Goal: Contribute content: Contribute content

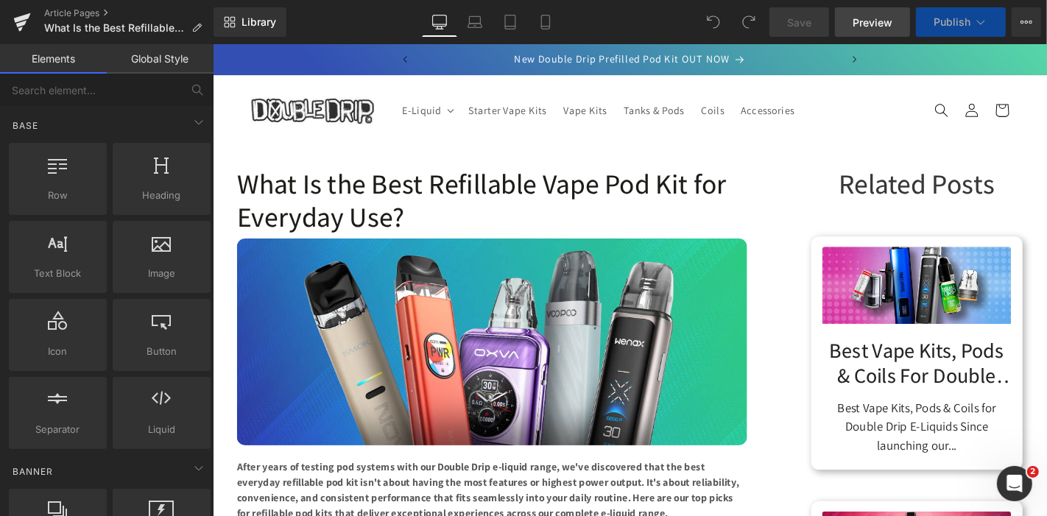
click at [857, 20] on span "Preview" at bounding box center [873, 22] width 40 height 15
click at [88, 15] on link "Article Pages" at bounding box center [128, 13] width 169 height 12
click at [79, 13] on link "Article Pages" at bounding box center [128, 13] width 169 height 12
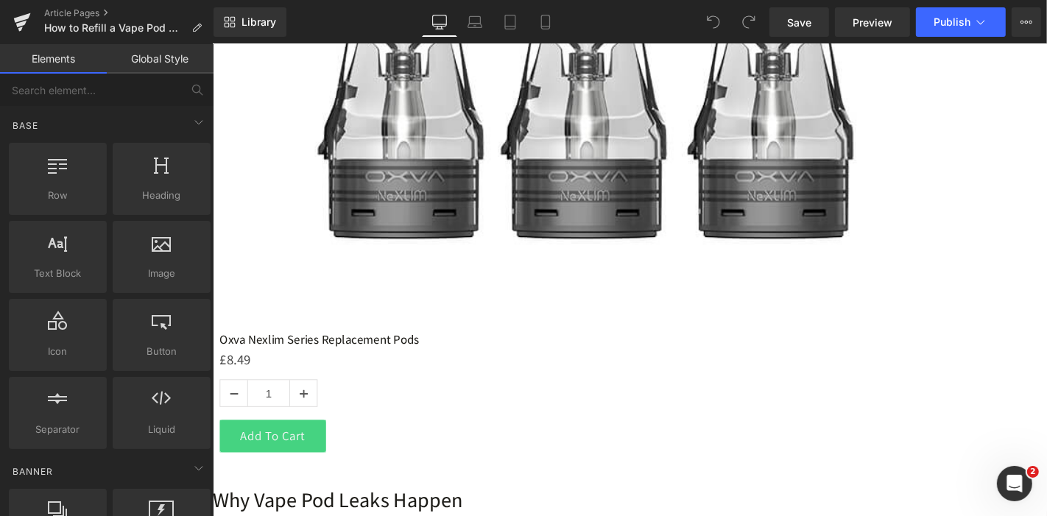
scroll to position [2240, 0]
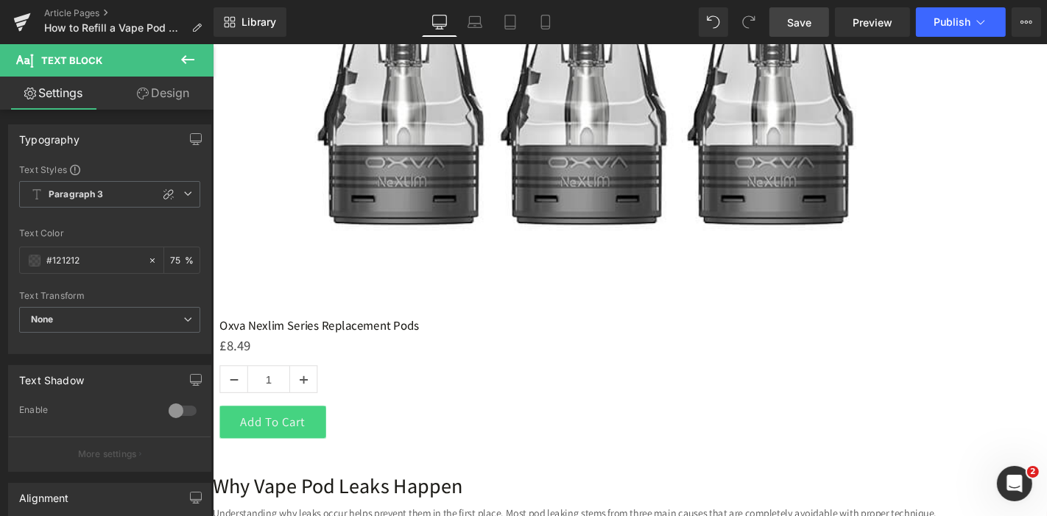
click at [814, 26] on link "Save" at bounding box center [800, 21] width 60 height 29
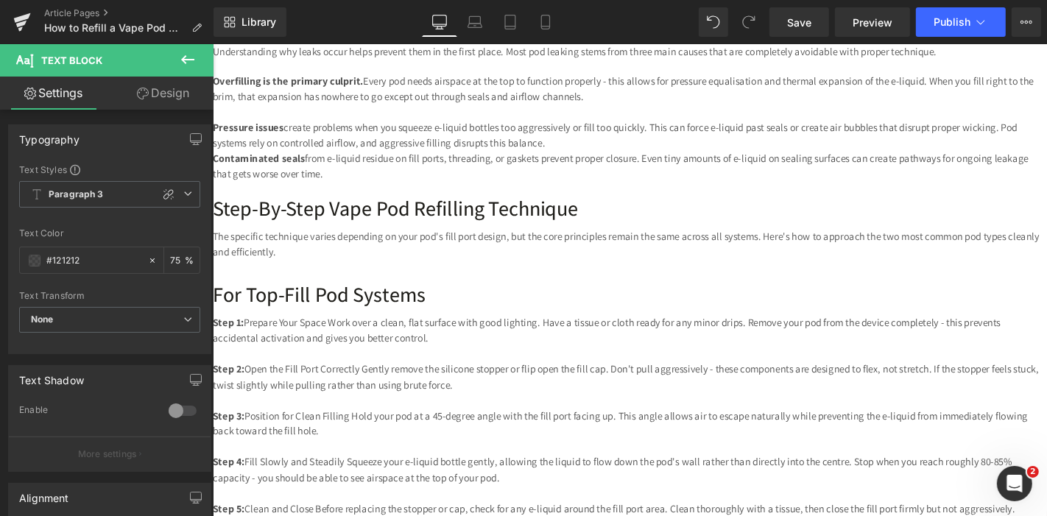
scroll to position [2734, 0]
click at [819, 28] on link "Save" at bounding box center [800, 21] width 60 height 29
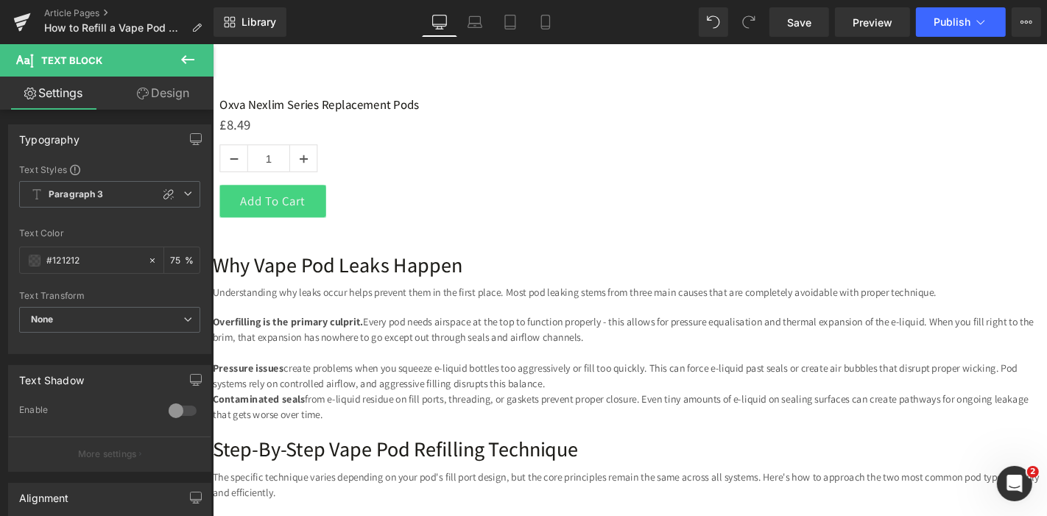
scroll to position [2445, 0]
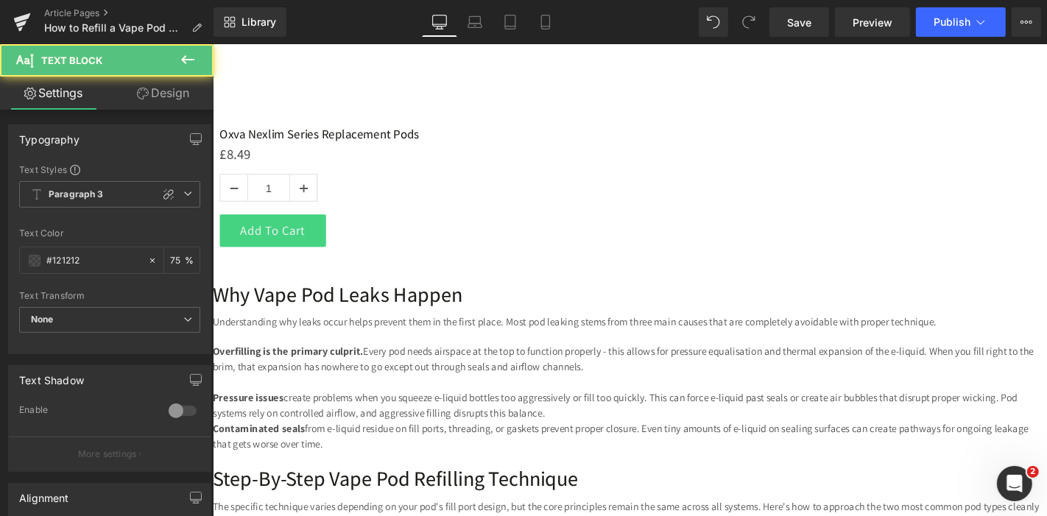
drag, startPoint x: 479, startPoint y: 169, endPoint x: 303, endPoint y: 166, distance: 176.1
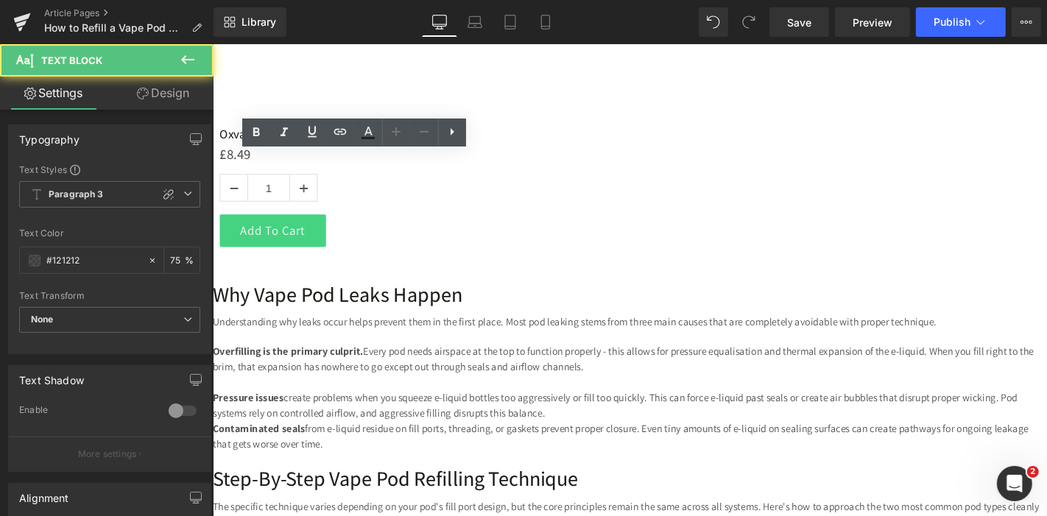
drag, startPoint x: 289, startPoint y: 171, endPoint x: 300, endPoint y: 172, distance: 11.1
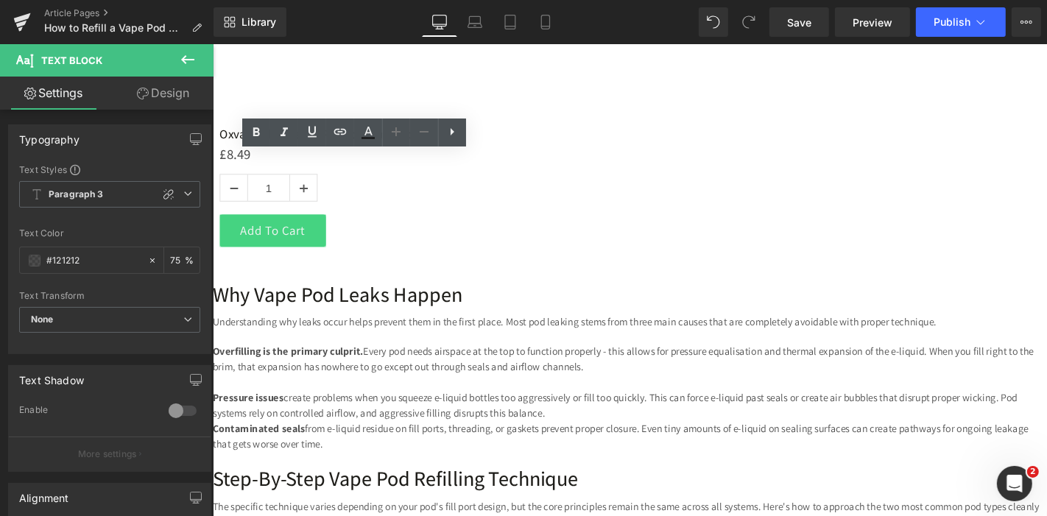
drag, startPoint x: 561, startPoint y: 169, endPoint x: 748, endPoint y: 164, distance: 187.2
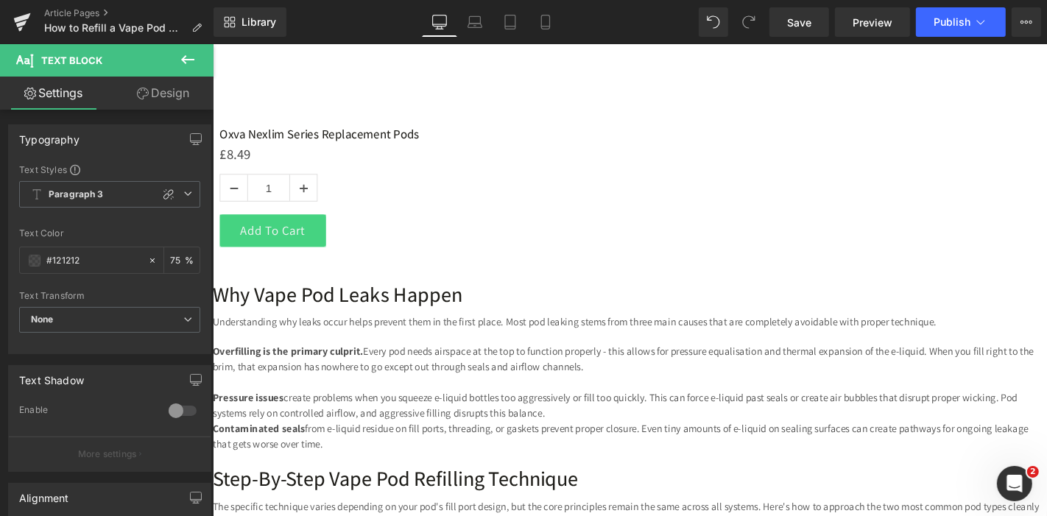
drag, startPoint x: 288, startPoint y: 283, endPoint x: 245, endPoint y: 281, distance: 43.5
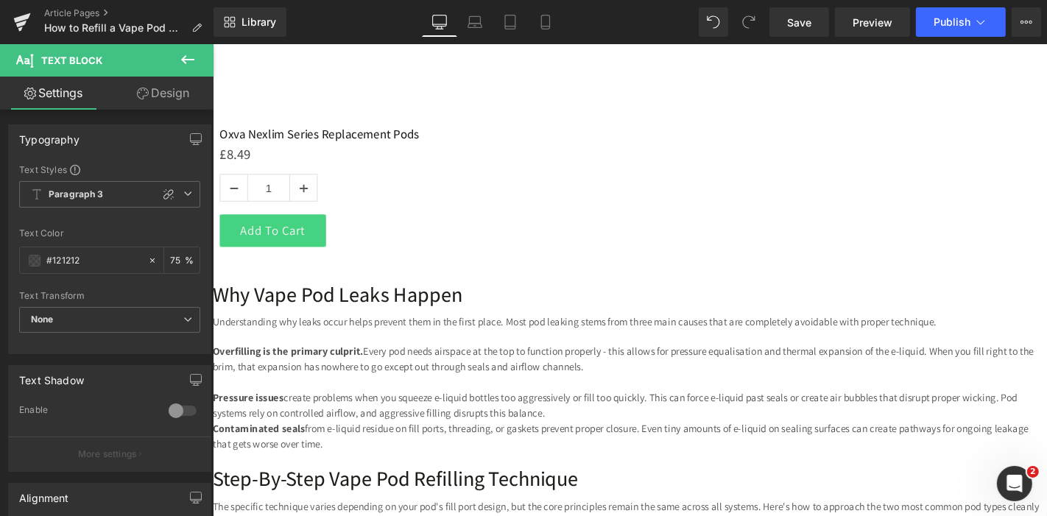
drag, startPoint x: 556, startPoint y: 266, endPoint x: 516, endPoint y: 267, distance: 39.8
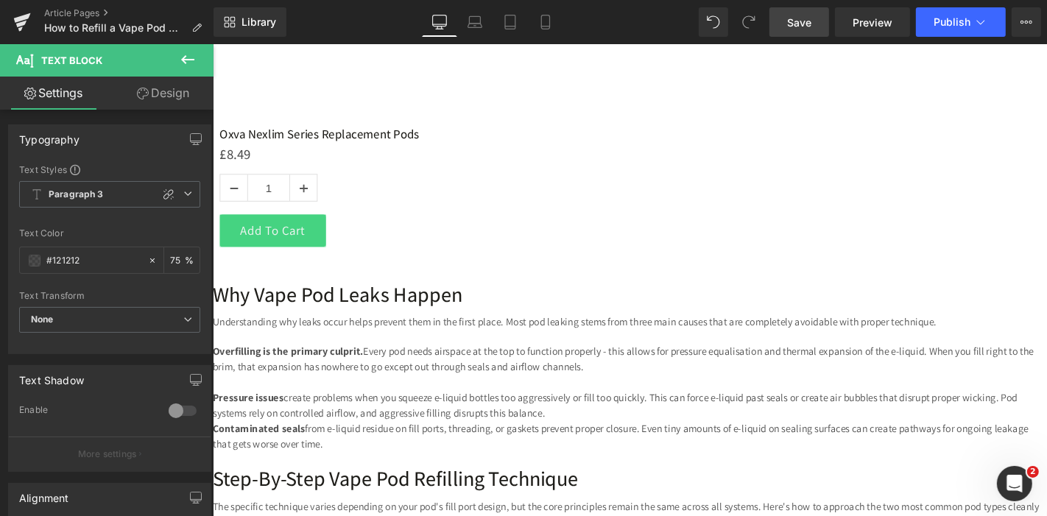
click at [817, 34] on link "Save" at bounding box center [800, 21] width 60 height 29
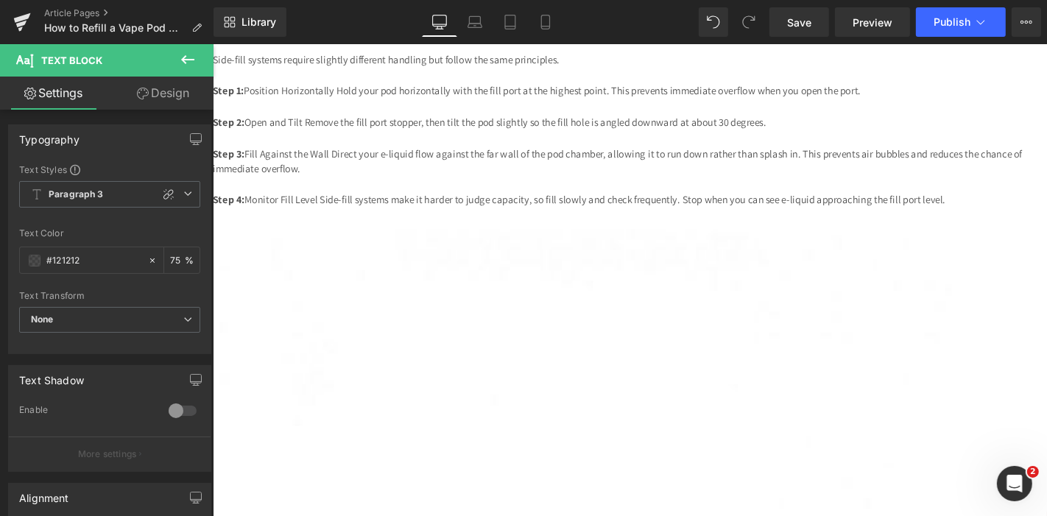
scroll to position [3283, 0]
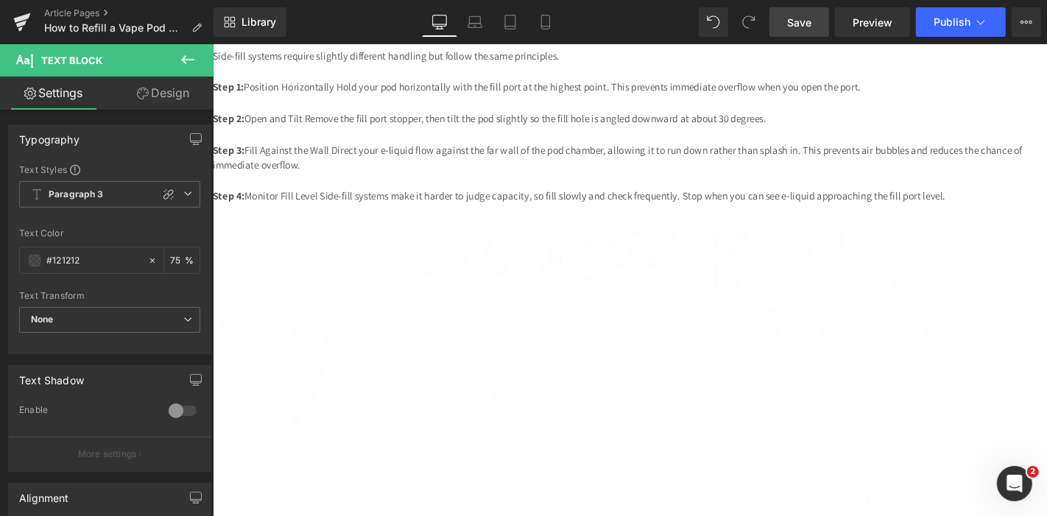
click at [796, 17] on span "Save" at bounding box center [799, 22] width 24 height 15
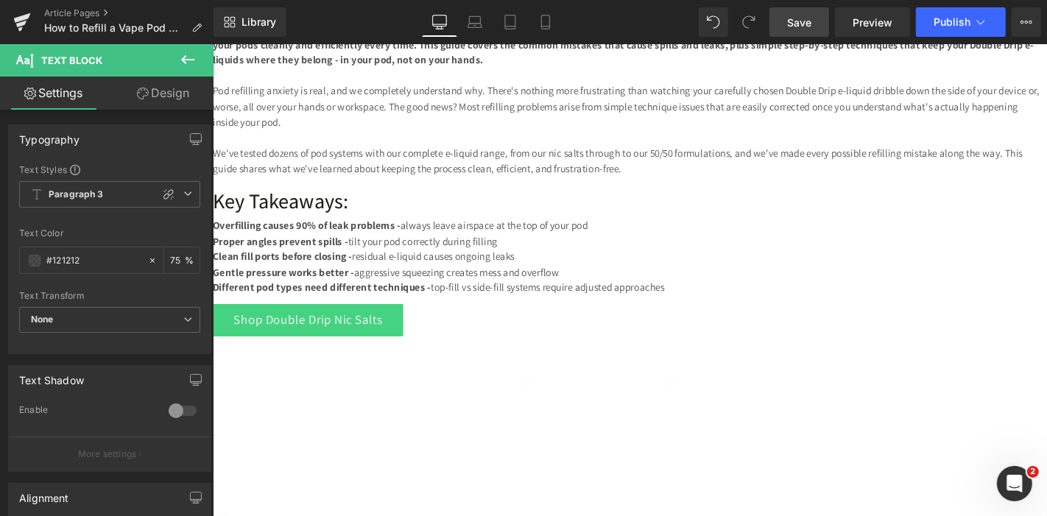
scroll to position [452, 0]
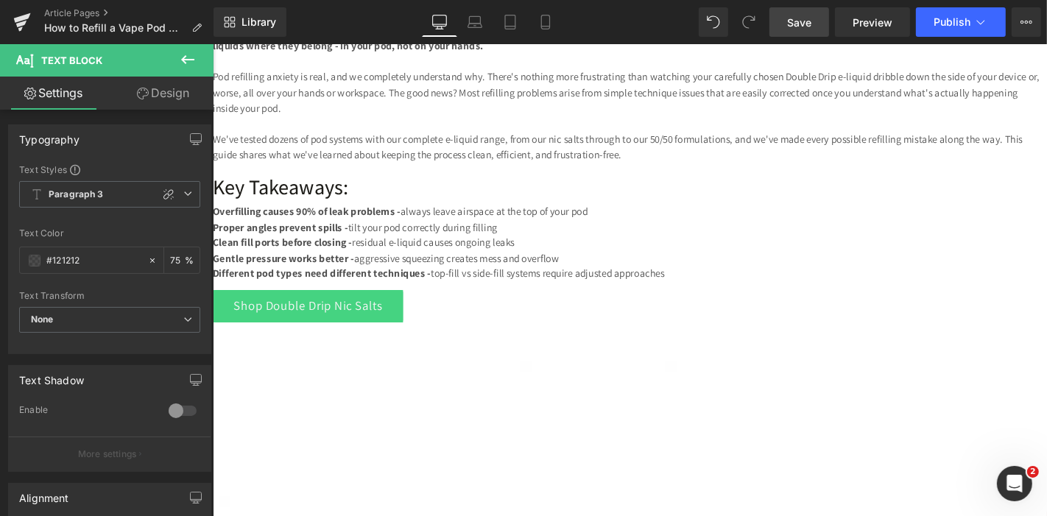
click at [212, 43] on span "Button" at bounding box center [212, 43] width 0 height 0
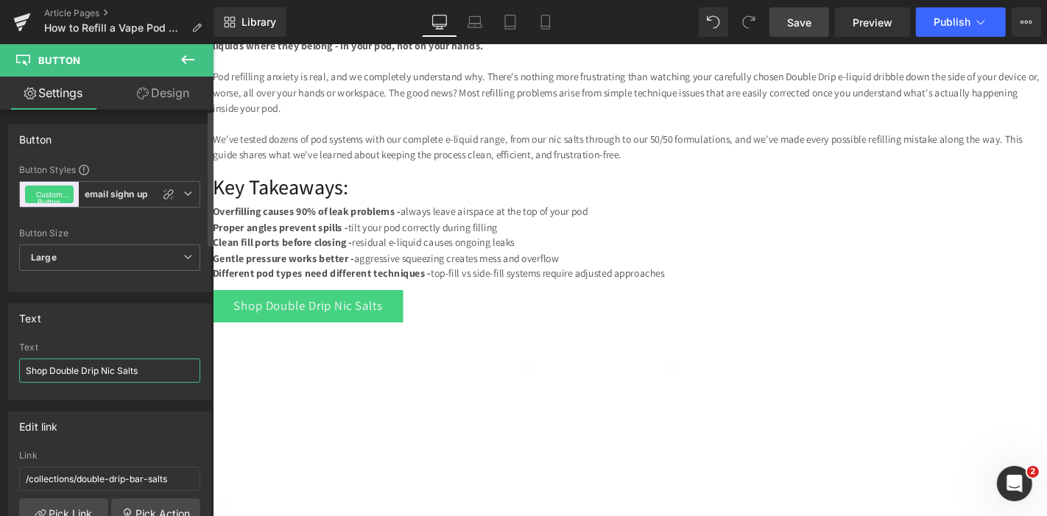
drag, startPoint x: 155, startPoint y: 370, endPoint x: 49, endPoint y: 371, distance: 105.3
click at [49, 371] on input "Shop Double Drip Nic Salts" at bounding box center [109, 371] width 181 height 24
type input "Shop Vape Pods"
click at [63, 502] on link "Pick Link" at bounding box center [63, 513] width 89 height 29
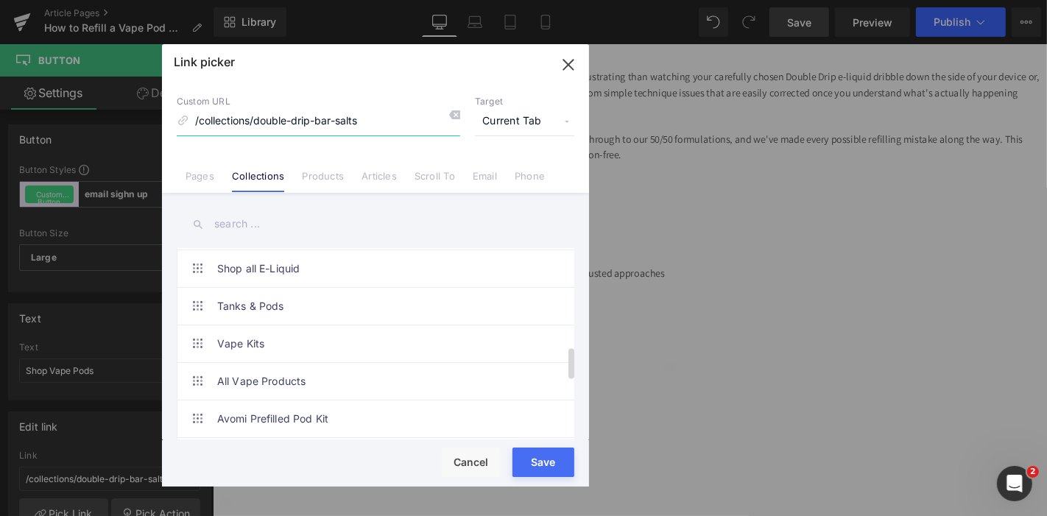
scroll to position [583, 0]
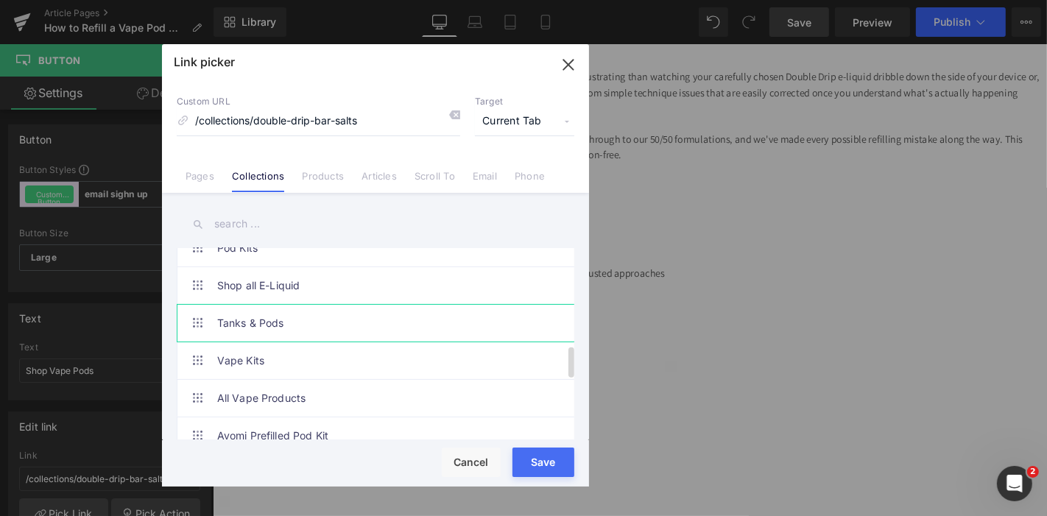
click at [324, 318] on link "Tanks & Pods" at bounding box center [379, 323] width 324 height 37
type input "/collections/tanks-pods"
click at [540, 466] on div "Rendering Content" at bounding box center [524, 458] width 91 height 16
click at [544, 472] on button "Save" at bounding box center [544, 462] width 62 height 29
type input "/collections/tanks-pods"
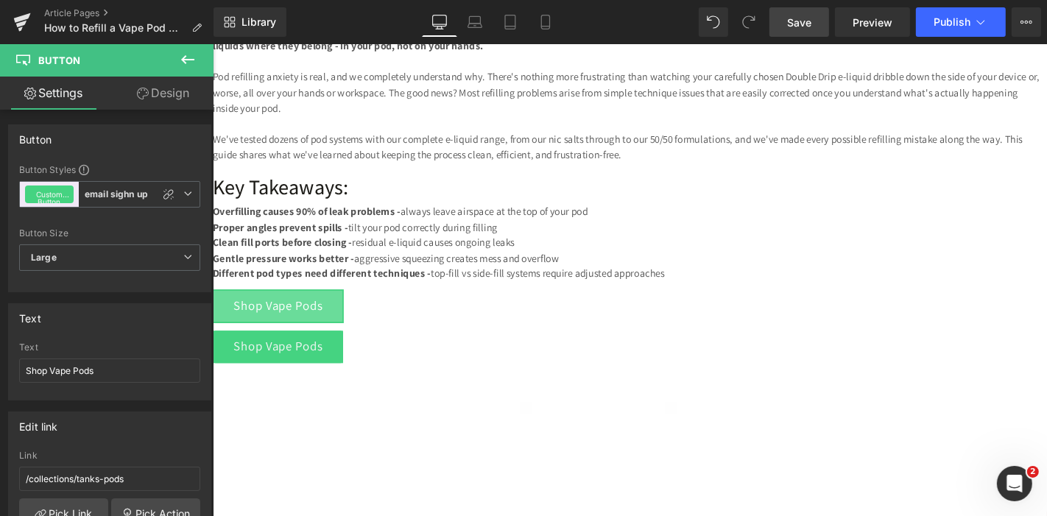
drag, startPoint x: 527, startPoint y: 427, endPoint x: 322, endPoint y: 406, distance: 206.6
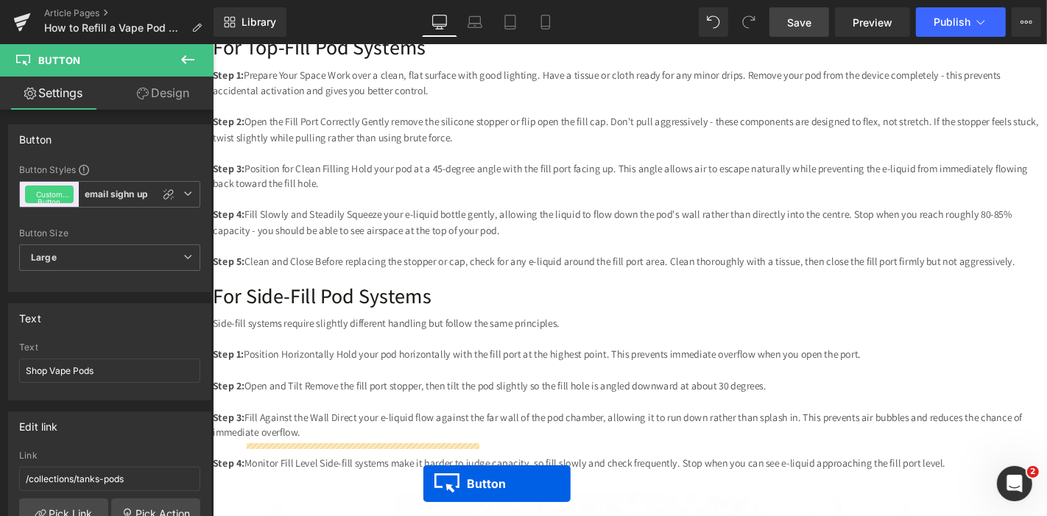
scroll to position [3100, 0]
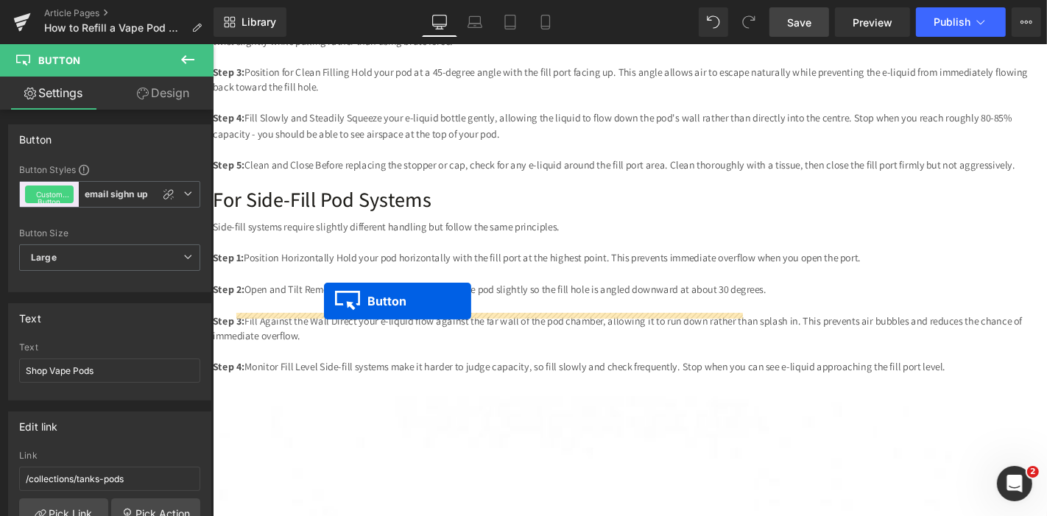
drag, startPoint x: 298, startPoint y: 119, endPoint x: 331, endPoint y: 318, distance: 201.6
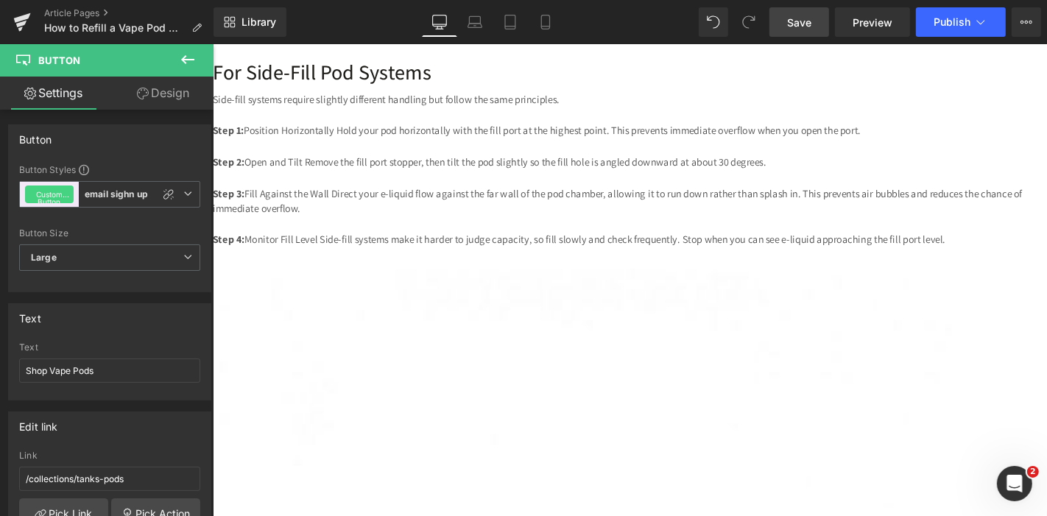
scroll to position [3233, 0]
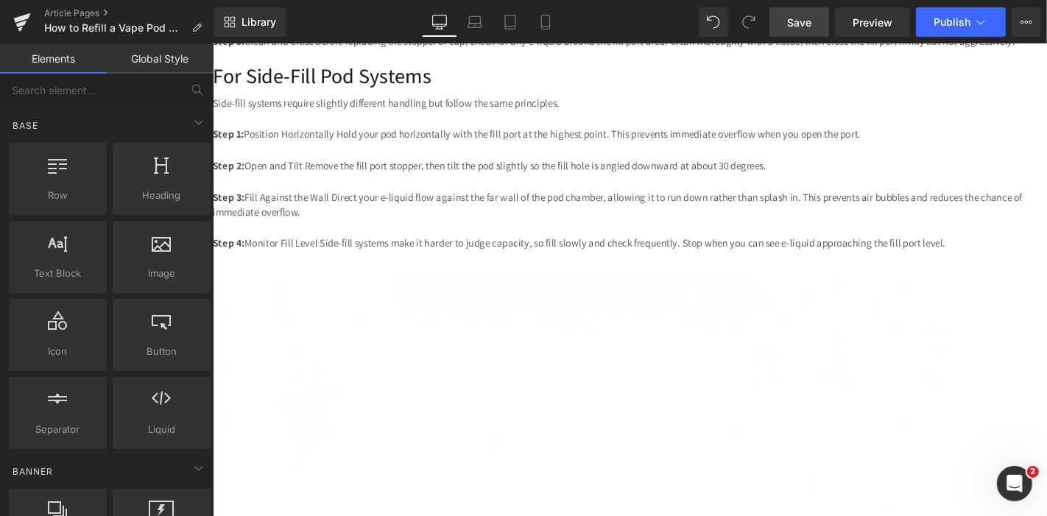
click at [787, 24] on link "Save" at bounding box center [800, 21] width 60 height 29
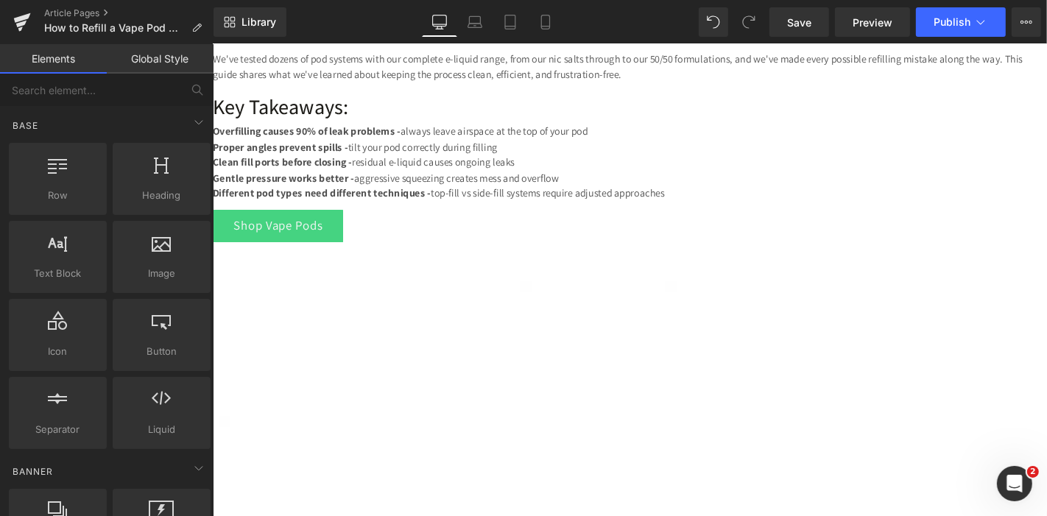
scroll to position [0, 0]
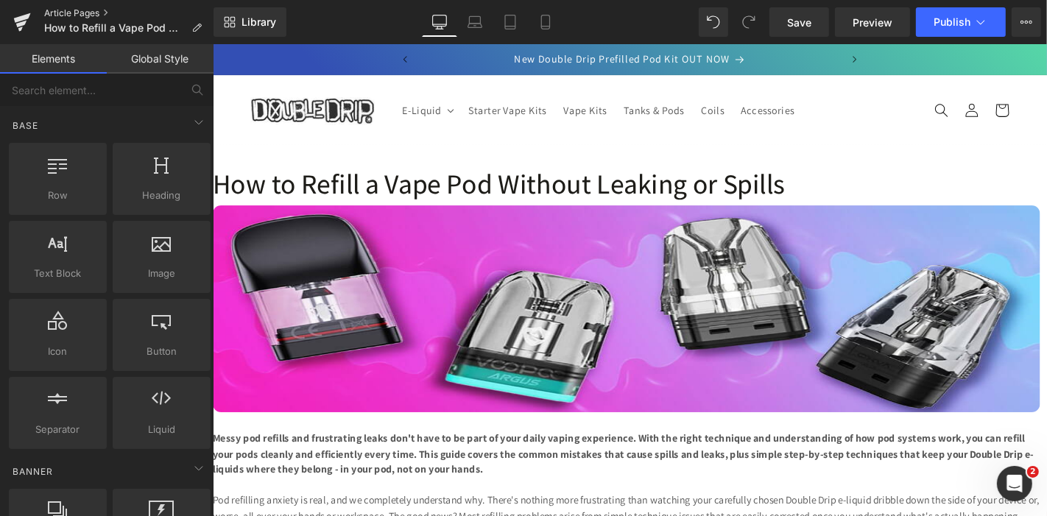
click at [69, 13] on link "Article Pages" at bounding box center [128, 13] width 169 height 12
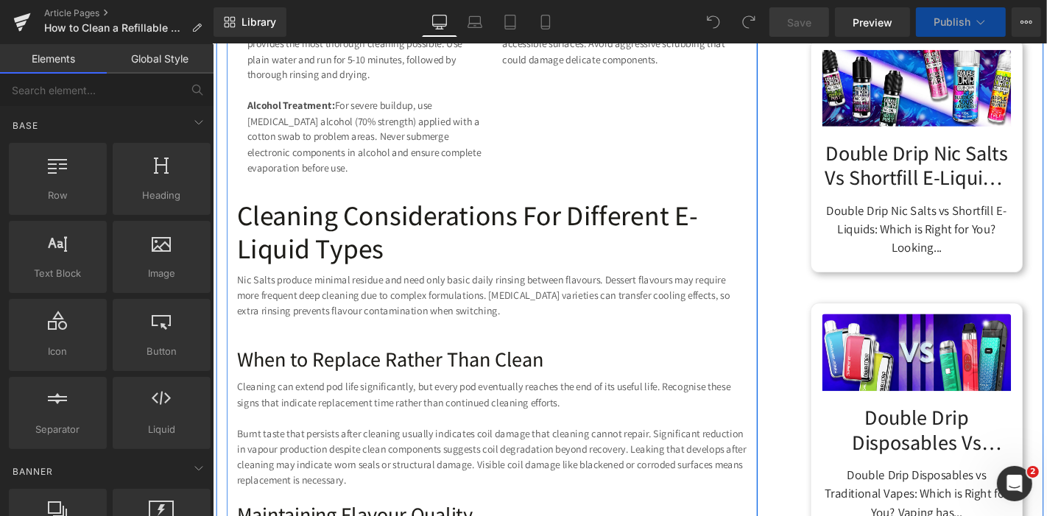
scroll to position [2434, 0]
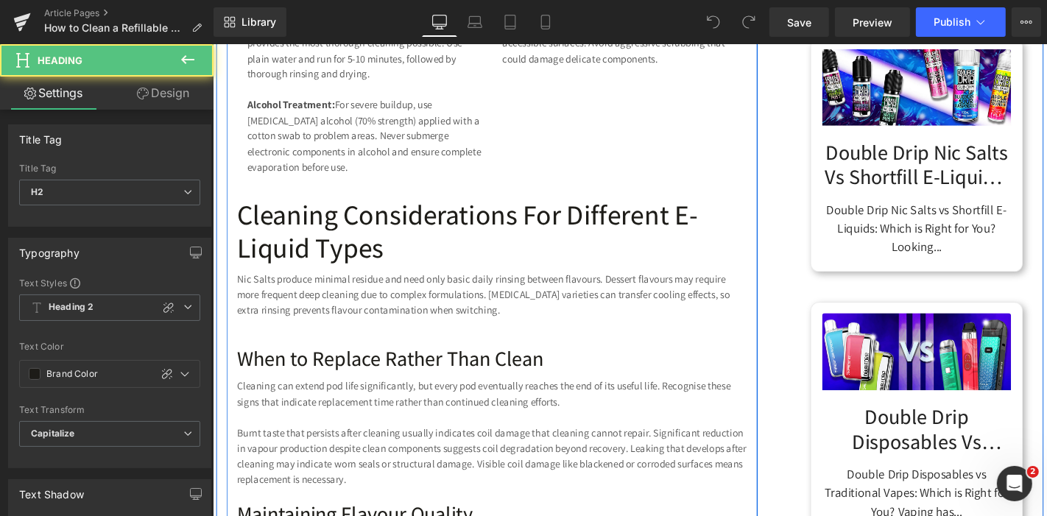
click at [448, 237] on h2 "Cleaning Considerations for Different E-Liquid Types" at bounding box center [510, 242] width 545 height 71
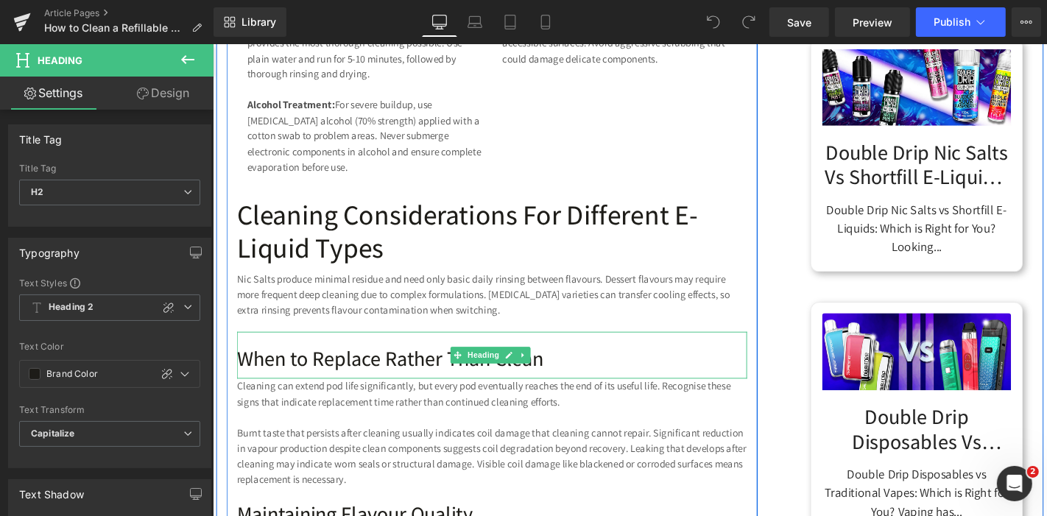
click at [339, 392] on h3 "When to Replace Rather Than Clean" at bounding box center [510, 378] width 545 height 27
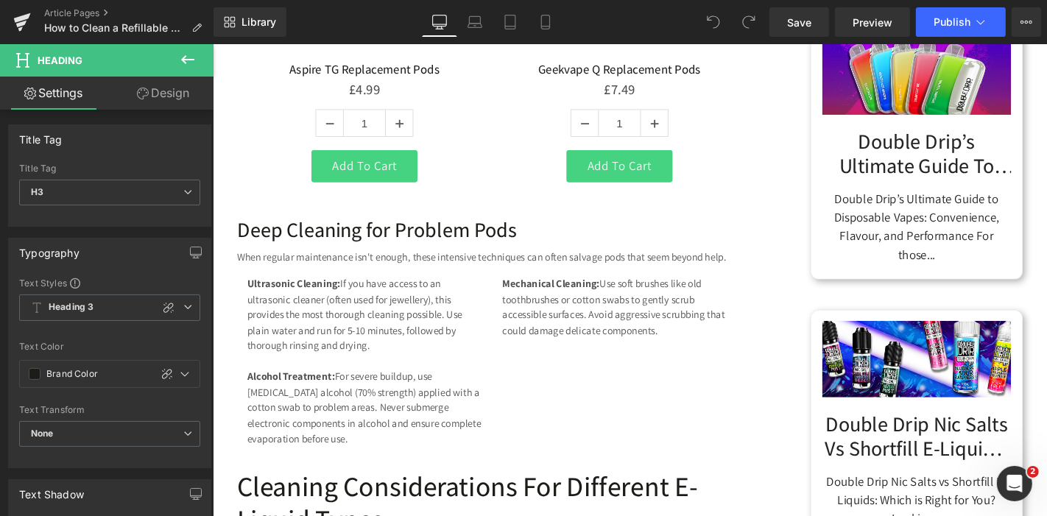
scroll to position [2142, 0]
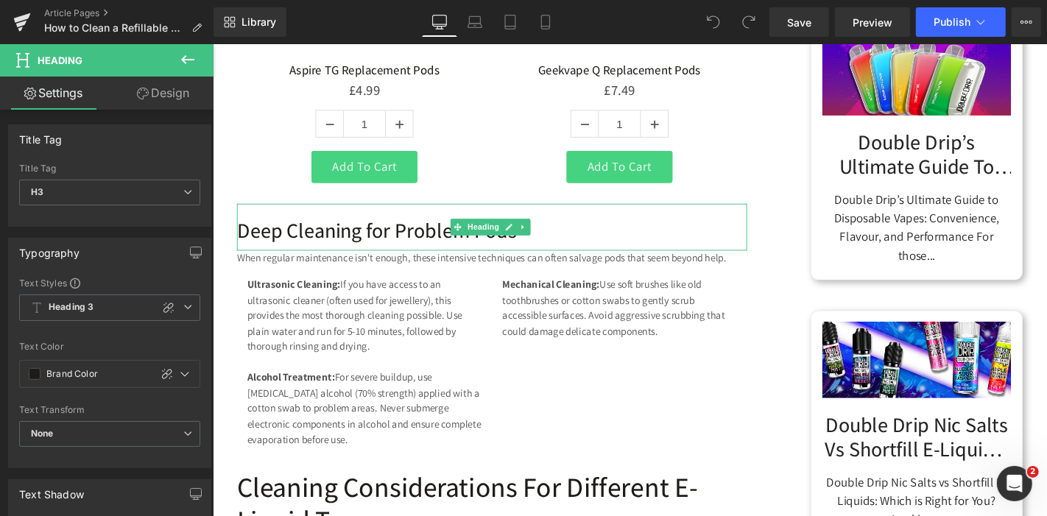
click at [375, 256] on h3 "Deep Cleaning for Problem Pods" at bounding box center [510, 242] width 545 height 27
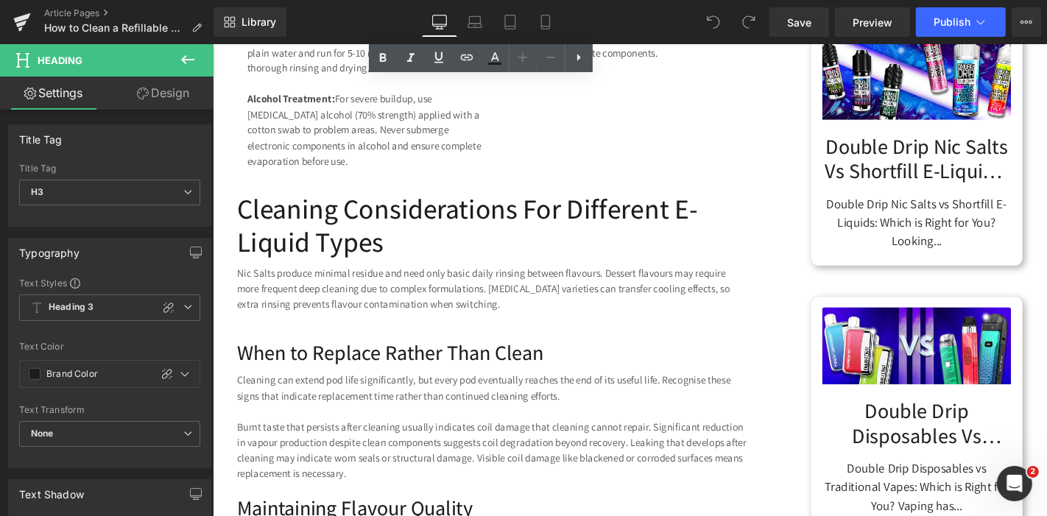
scroll to position [2440, 0]
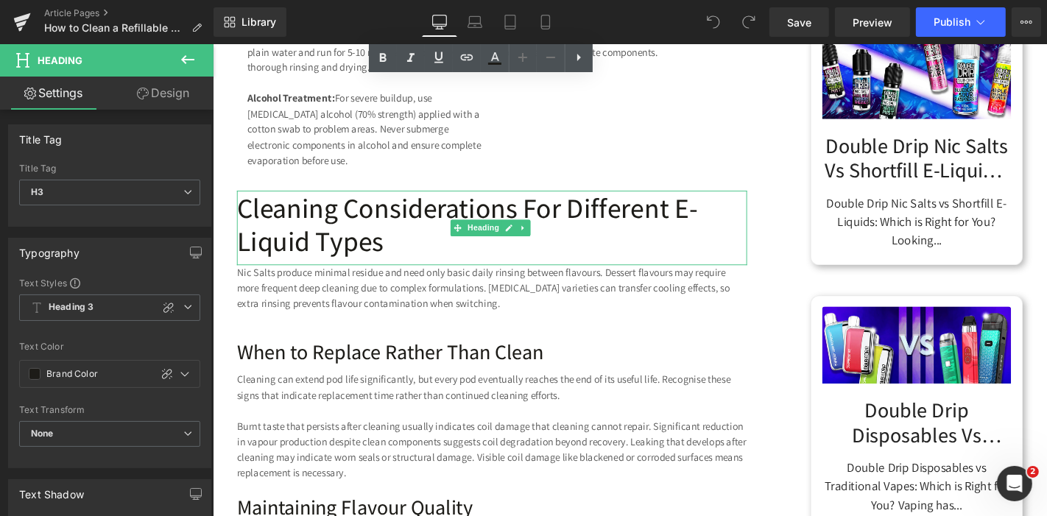
click at [382, 232] on h2 "Cleaning Considerations for Different E-Liquid Types" at bounding box center [510, 235] width 545 height 71
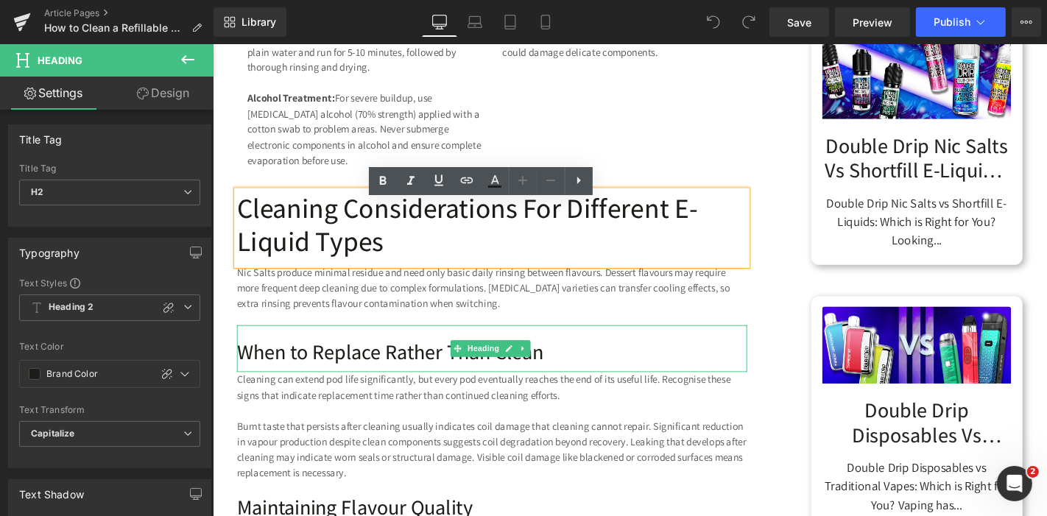
click at [309, 385] on h3 "When to Replace Rather Than Clean" at bounding box center [510, 372] width 545 height 27
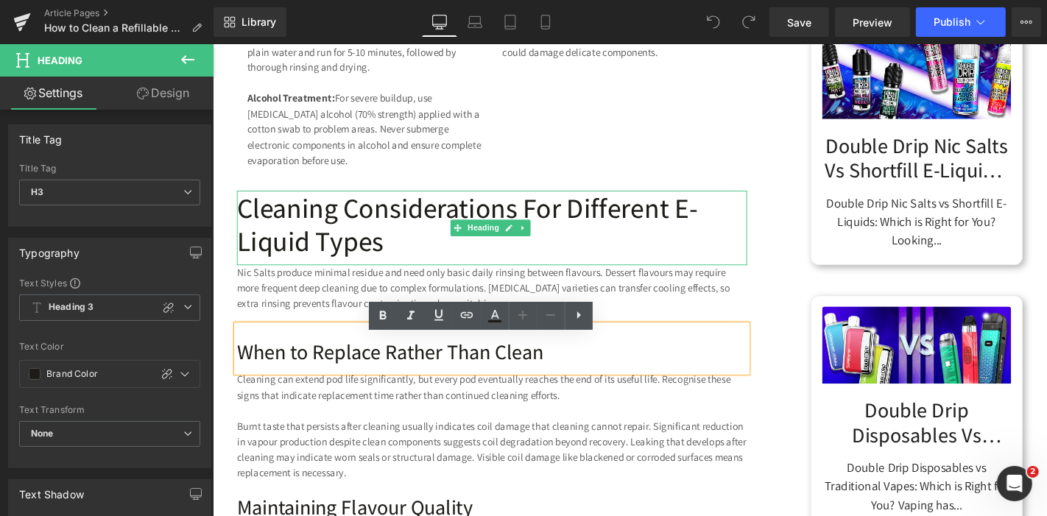
click at [351, 234] on h2 "Cleaning Considerations for Different E-Liquid Types" at bounding box center [510, 235] width 545 height 71
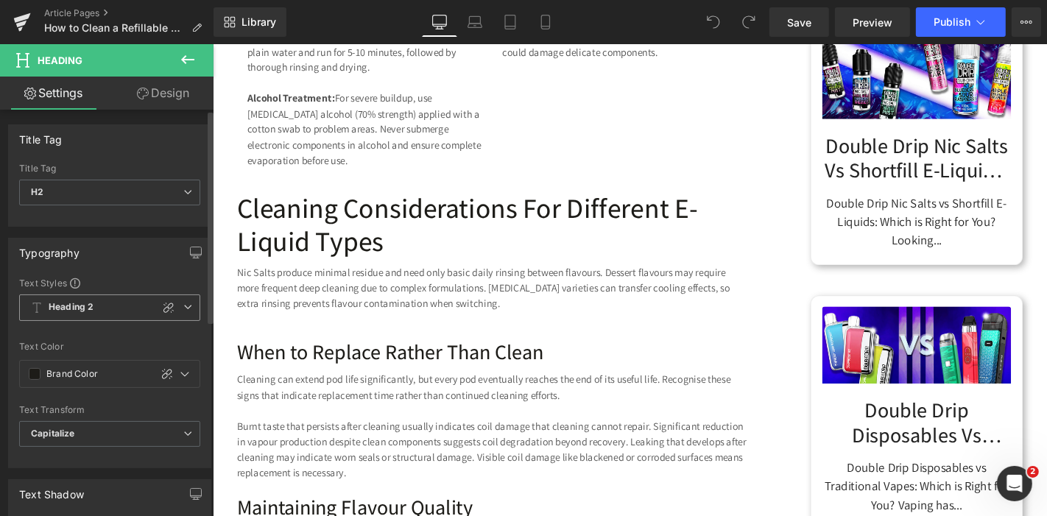
click at [186, 306] on icon at bounding box center [187, 307] width 9 height 9
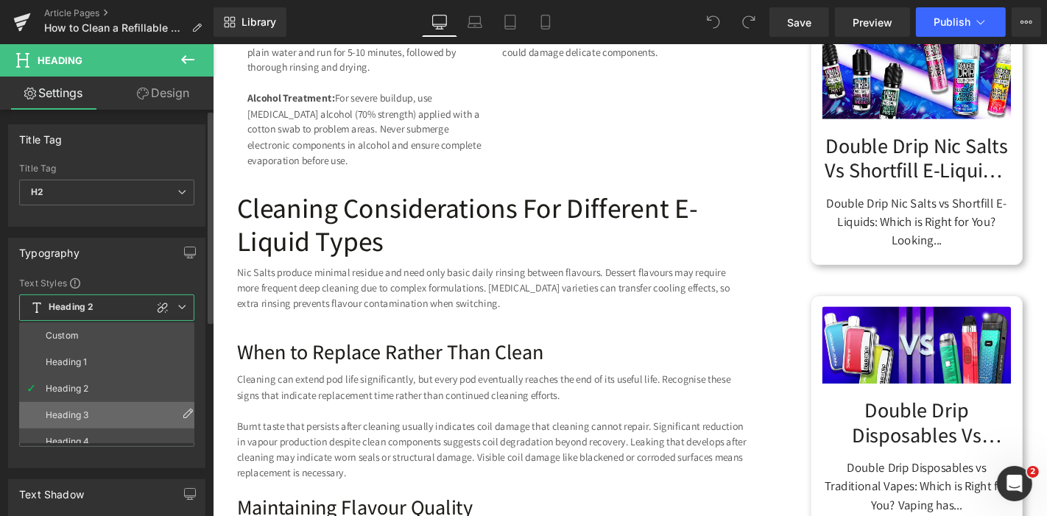
click at [107, 411] on li "Heading 3" at bounding box center [110, 415] width 182 height 27
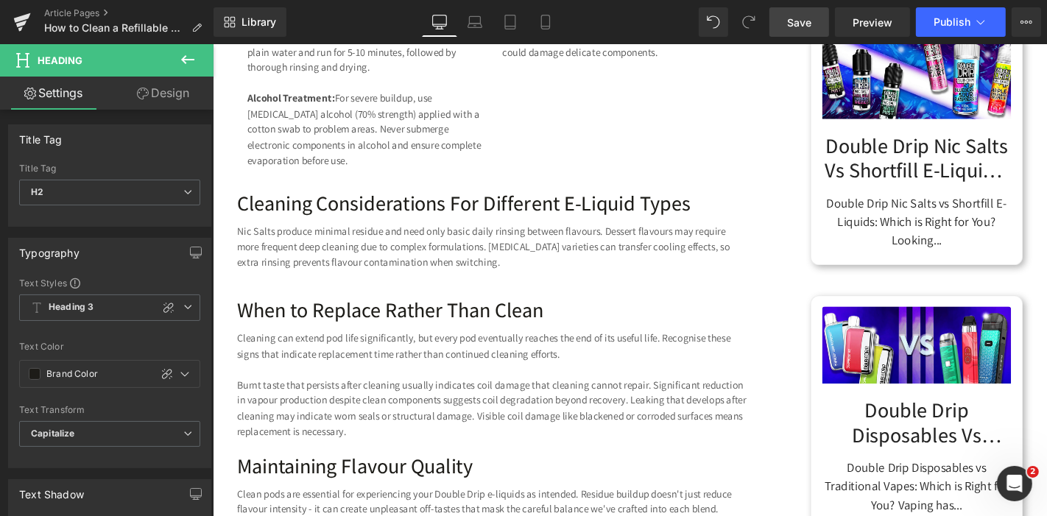
click at [804, 29] on span "Save" at bounding box center [799, 22] width 24 height 15
click at [778, 23] on link "Save" at bounding box center [800, 21] width 60 height 29
click at [780, 24] on link "Save" at bounding box center [800, 21] width 60 height 29
click at [74, 15] on link "Article Pages" at bounding box center [128, 13] width 169 height 12
